Goal: Task Accomplishment & Management: Use online tool/utility

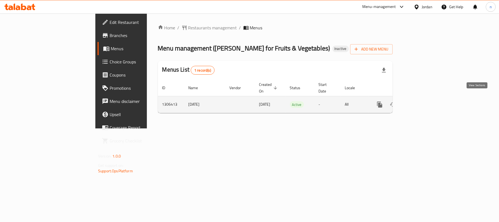
click at [423, 101] on icon "enhanced table" at bounding box center [419, 104] width 7 height 7
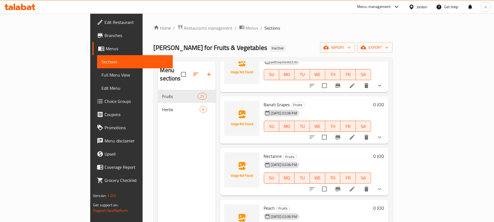
scroll to position [658, 0]
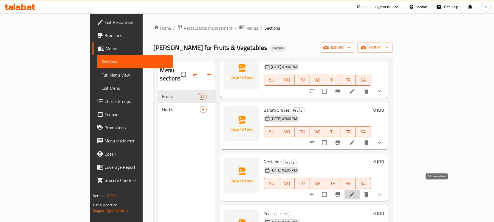
click at [355, 191] on icon at bounding box center [352, 194] width 7 height 7
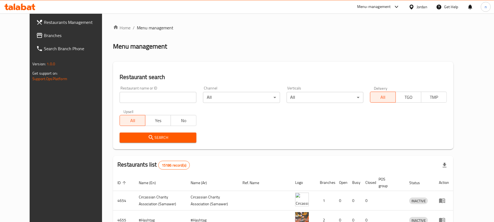
click at [44, 35] on span "Branches" at bounding box center [76, 35] width 64 height 7
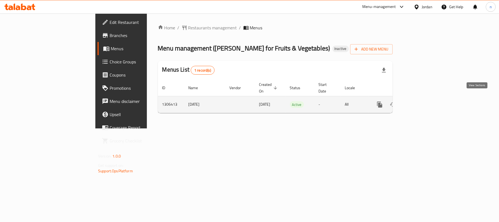
click at [423, 101] on icon "enhanced table" at bounding box center [419, 104] width 7 height 7
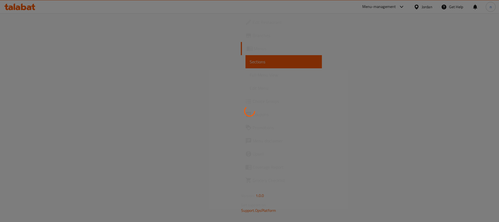
click at [320, 98] on div at bounding box center [249, 111] width 499 height 222
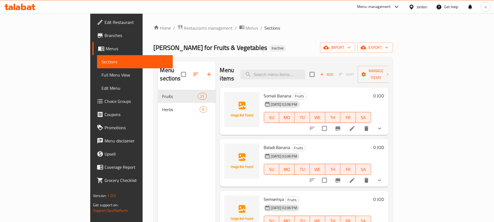
click at [101, 75] on span "Full Menu View" at bounding box center [134, 75] width 67 height 7
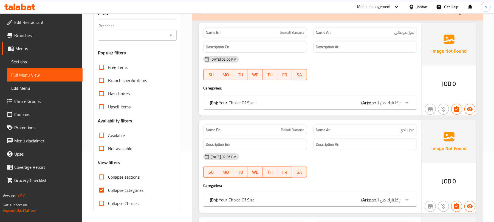
scroll to position [73, 0]
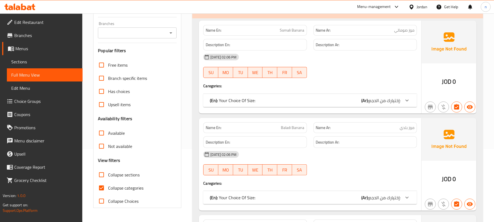
click at [102, 176] on input "Collapse sections" at bounding box center [101, 174] width 13 height 13
checkbox input "true"
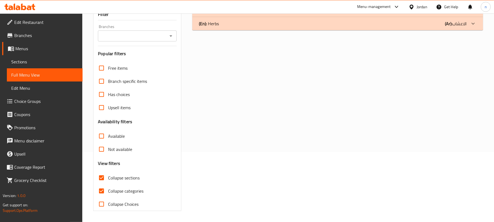
scroll to position [70, 0]
click at [101, 191] on input "Collapse categories" at bounding box center [101, 190] width 13 height 13
checkbox input "false"
click at [103, 177] on input "Collapse sections" at bounding box center [101, 177] width 13 height 13
checkbox input "false"
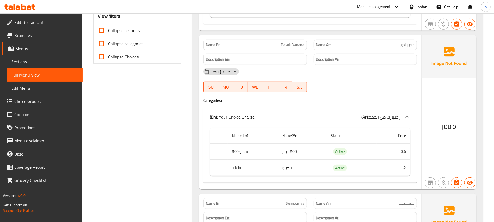
scroll to position [292, 0]
